Goal: Information Seeking & Learning: Learn about a topic

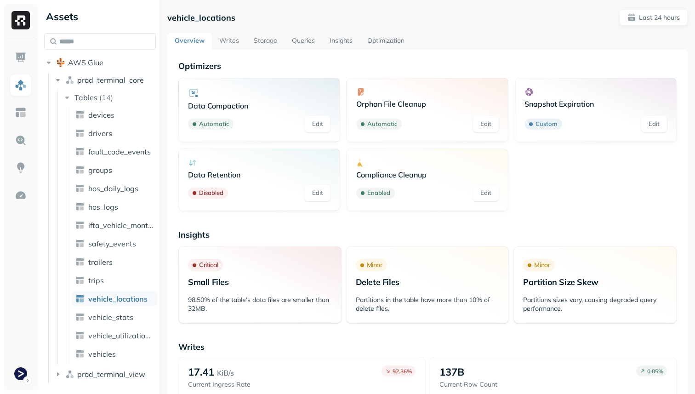
click at [272, 41] on link "Storage" at bounding box center [265, 41] width 38 height 17
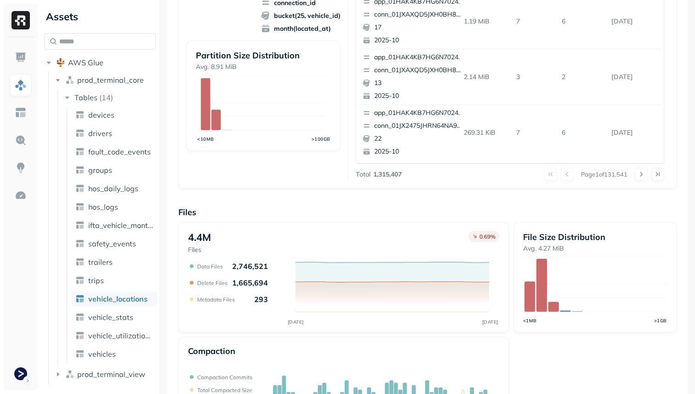
scroll to position [309, 0]
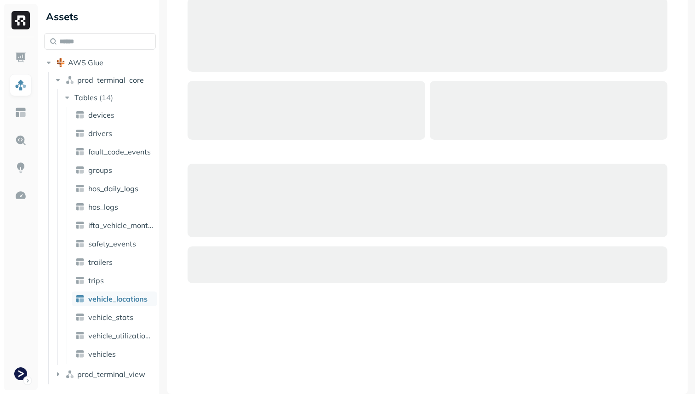
scroll to position [309, 0]
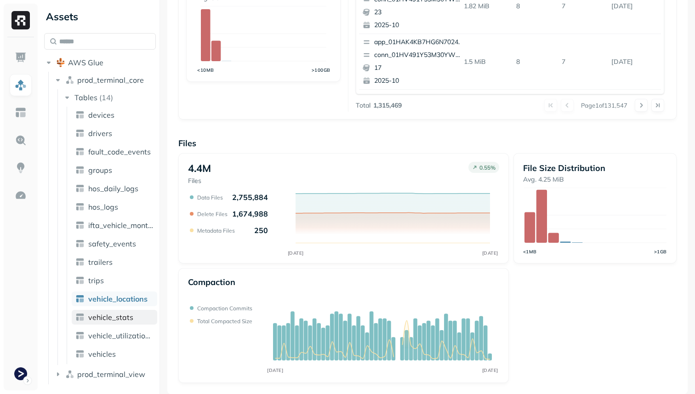
click at [130, 312] on link "vehicle_stats" at bounding box center [114, 317] width 85 height 15
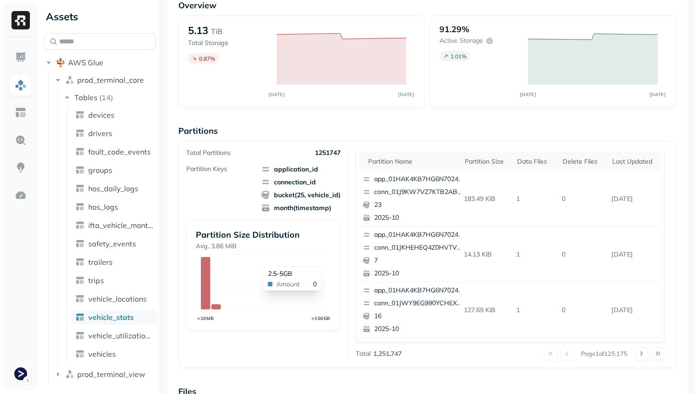
scroll to position [309, 0]
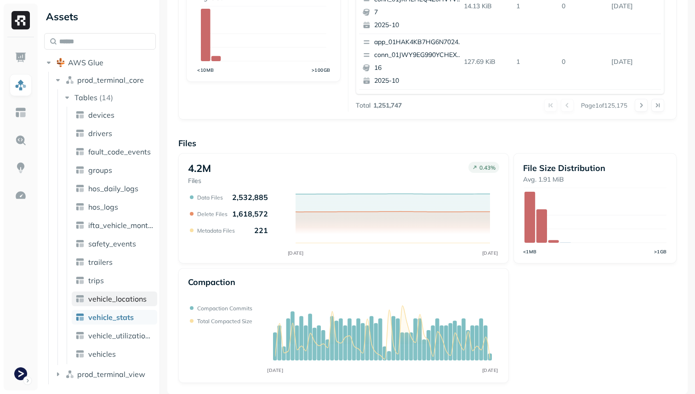
click at [142, 300] on span "vehicle_locations" at bounding box center [117, 298] width 58 height 9
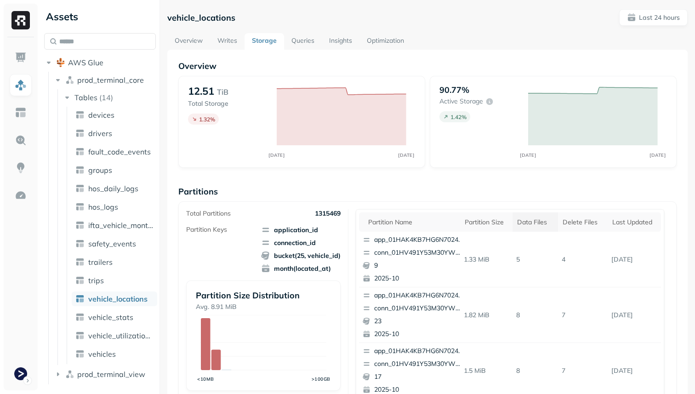
click at [546, 217] on th "Data Files" at bounding box center [534, 221] width 45 height 19
click at [579, 227] on th "Delete Files" at bounding box center [586, 221] width 46 height 19
click at [521, 218] on div "Data Files" at bounding box center [531, 222] width 33 height 9
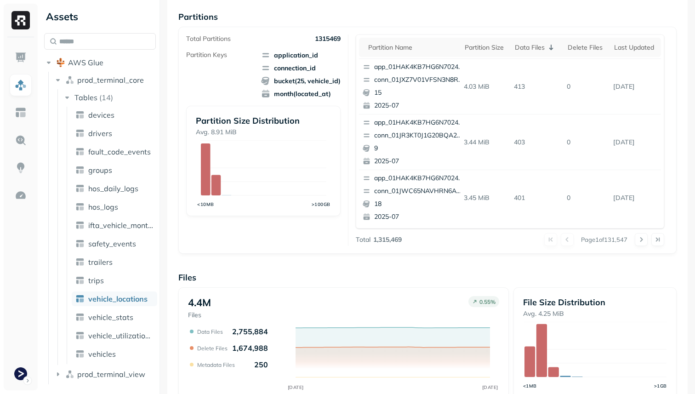
scroll to position [177, 0]
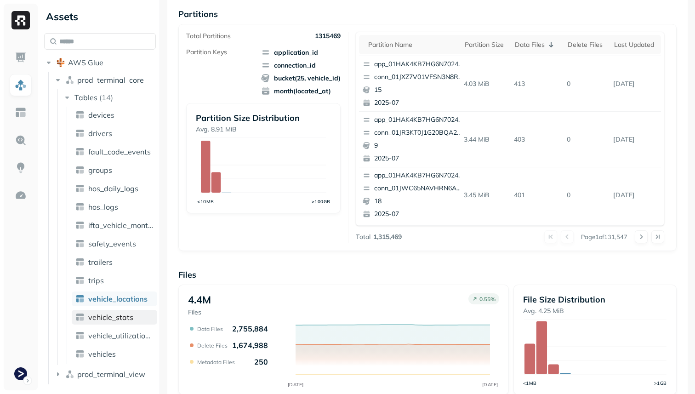
click at [118, 315] on span "vehicle_stats" at bounding box center [110, 316] width 45 height 9
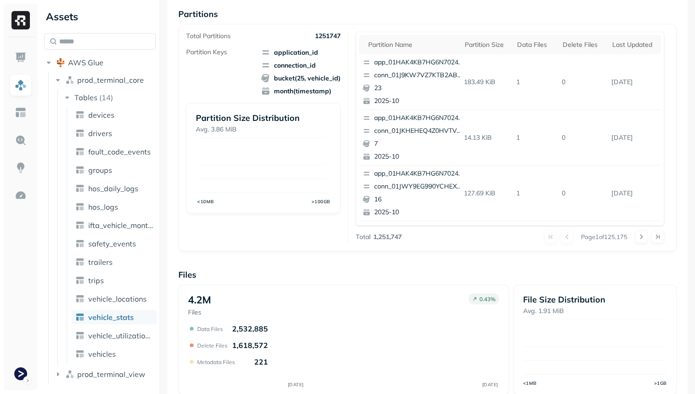
scroll to position [61, 0]
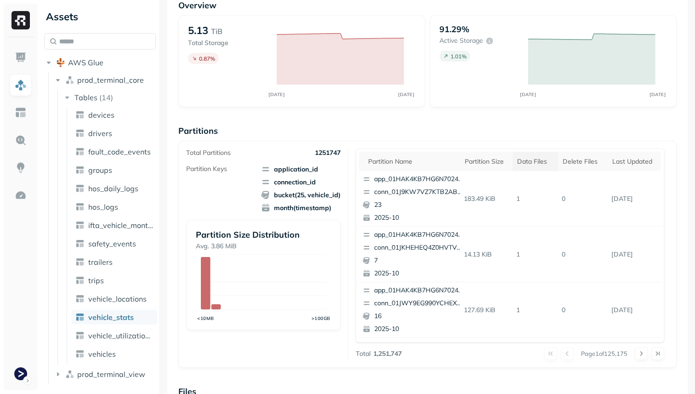
click at [535, 160] on div "Data Files" at bounding box center [535, 161] width 36 height 9
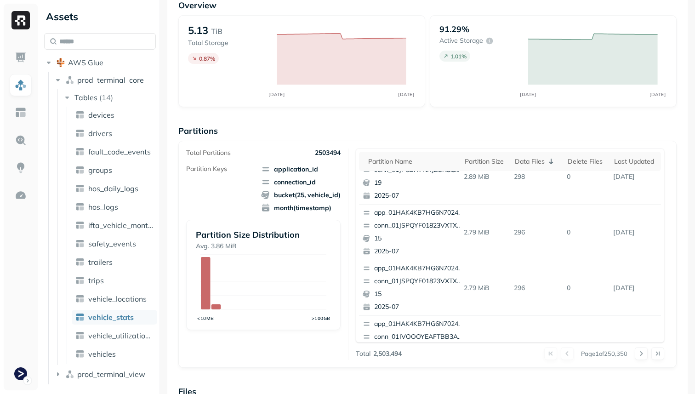
scroll to position [387, 0]
